Goal: Task Accomplishment & Management: Use online tool/utility

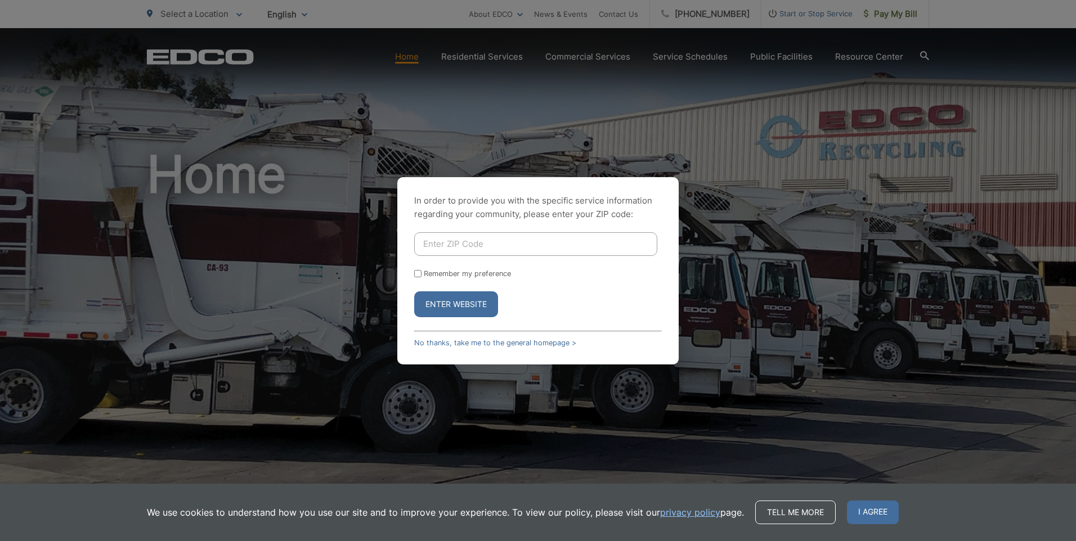
click at [488, 240] on input "Enter ZIP Code" at bounding box center [535, 244] width 243 height 24
type input "92123"
click at [414, 291] on button "Enter Website" at bounding box center [456, 304] width 84 height 26
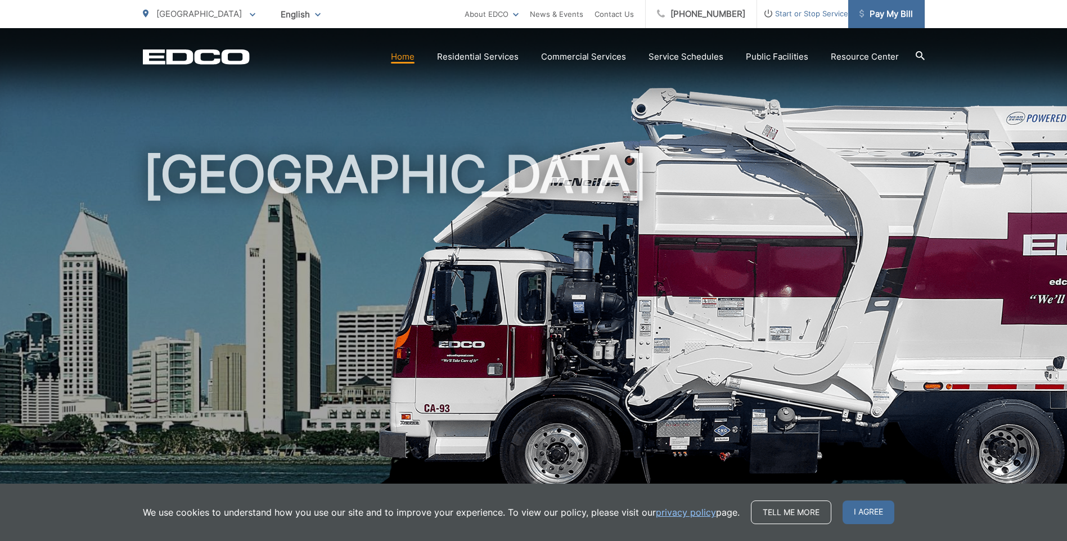
click at [893, 15] on span "Pay My Bill" at bounding box center [886, 14] width 53 height 14
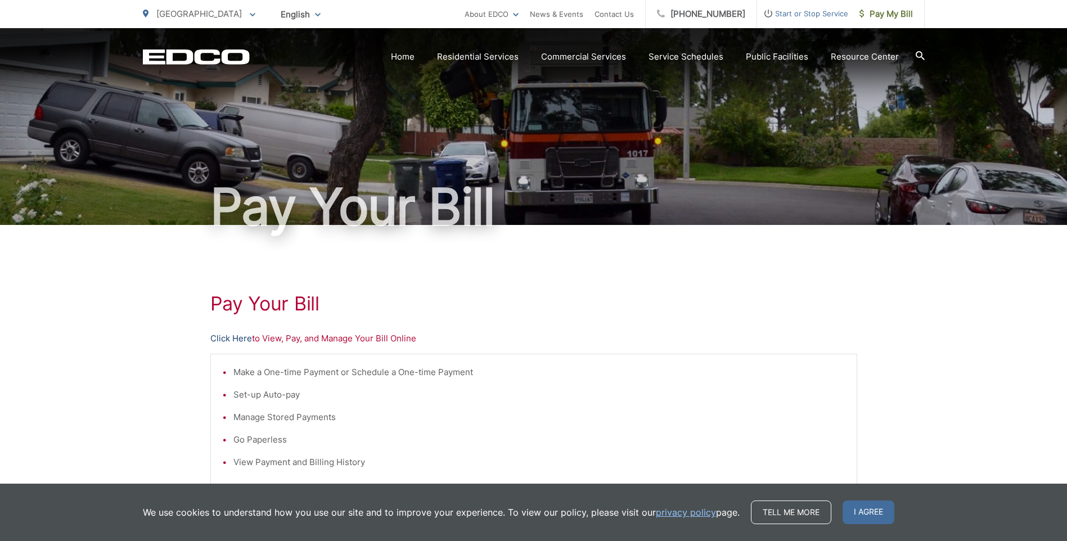
click at [227, 340] on link "Click Here" at bounding box center [231, 339] width 42 height 14
